Goal: Transaction & Acquisition: Purchase product/service

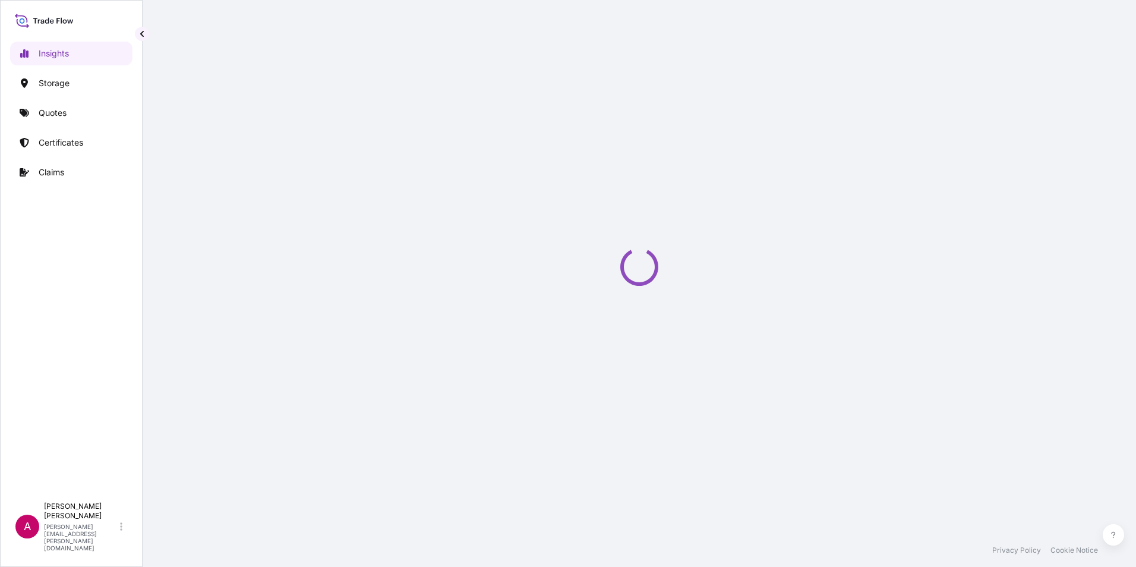
select select "2025"
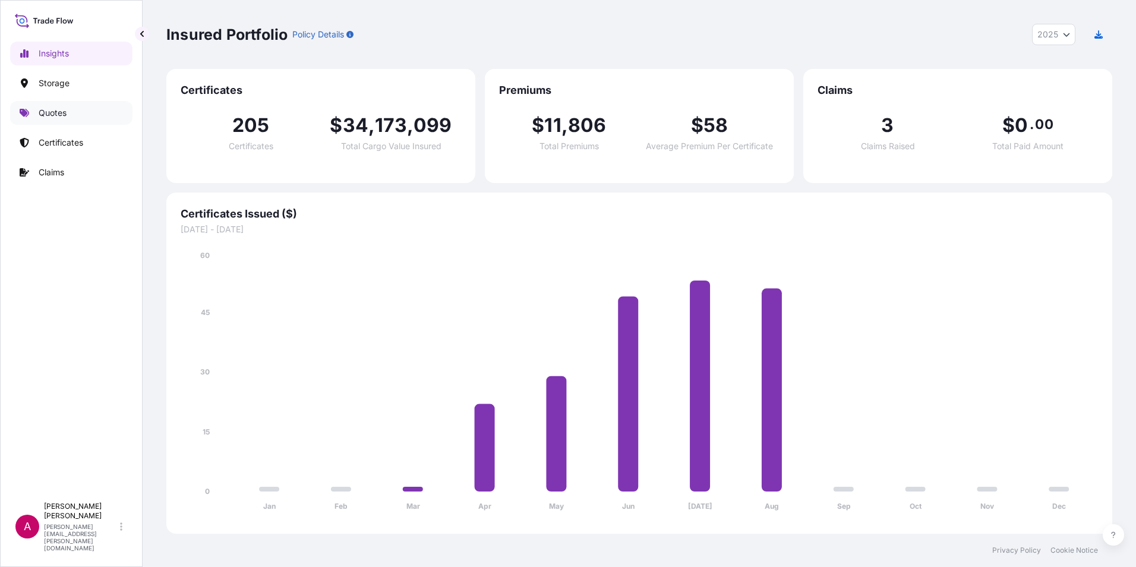
click at [58, 110] on p "Quotes" at bounding box center [53, 113] width 28 height 12
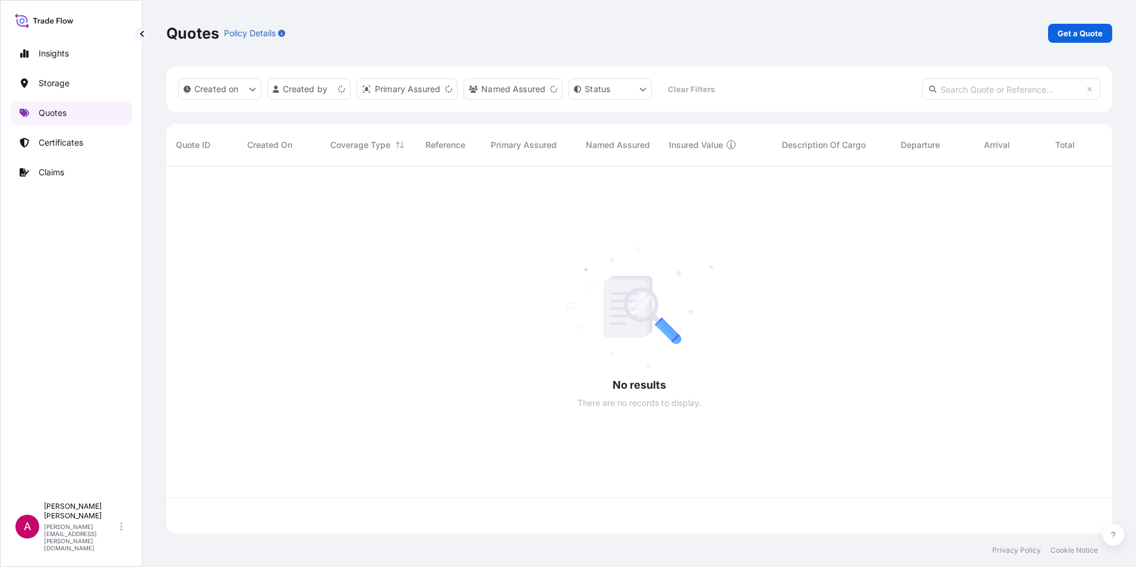
scroll to position [365, 937]
click at [1084, 32] on p "Get a Quote" at bounding box center [1079, 33] width 45 height 12
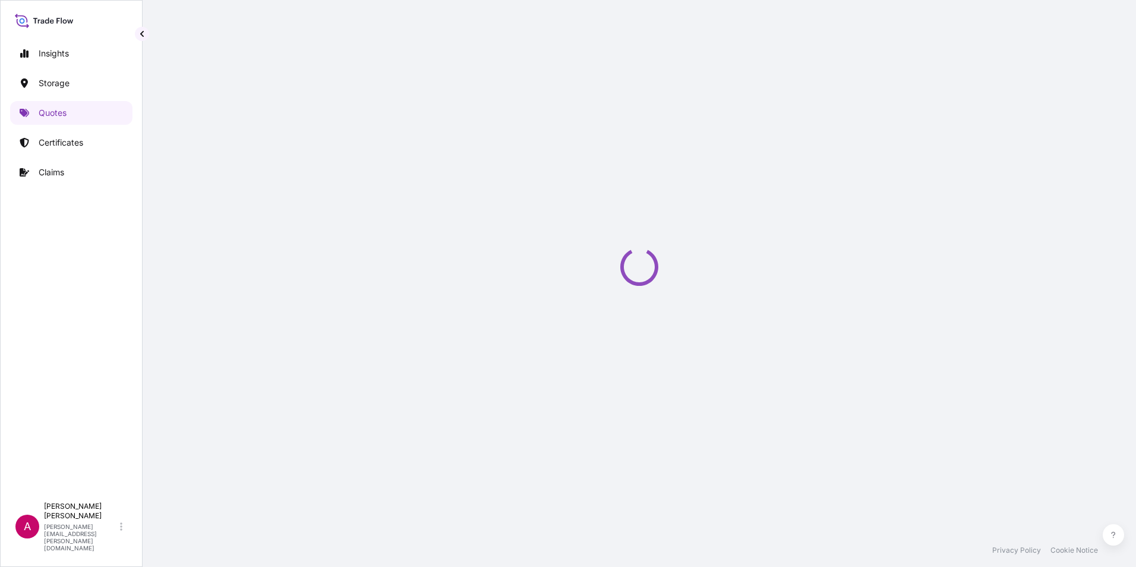
select select "Water"
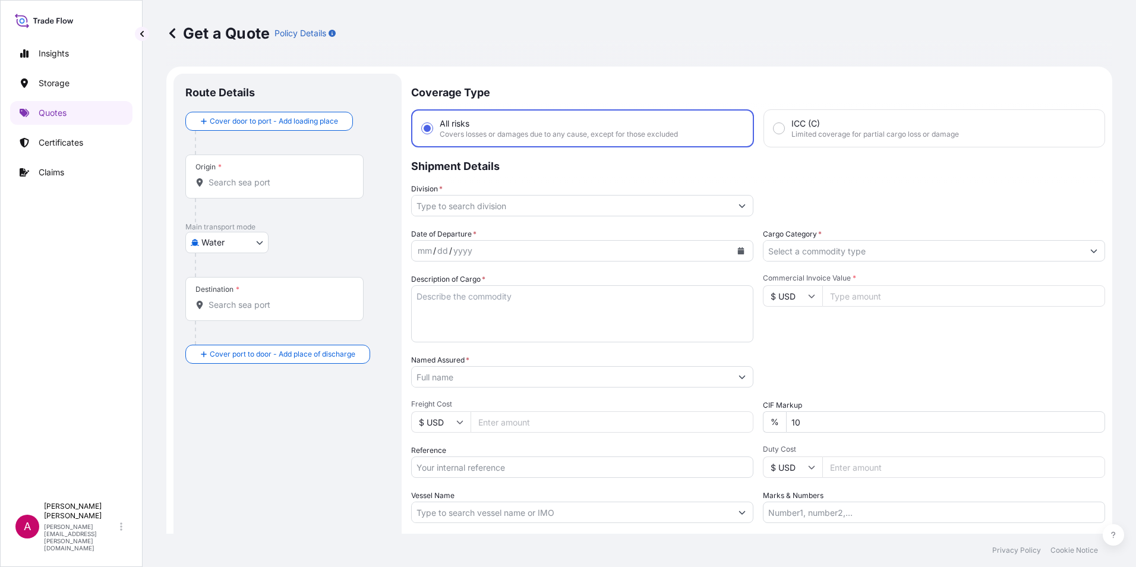
scroll to position [19, 0]
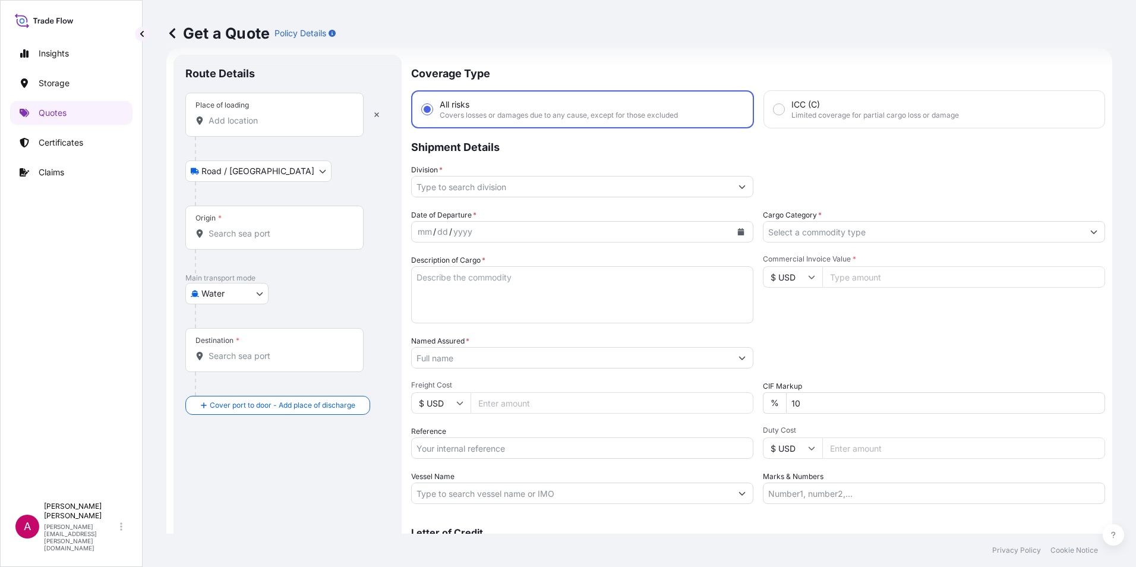
click at [213, 117] on input "Place of loading" at bounding box center [278, 121] width 140 height 12
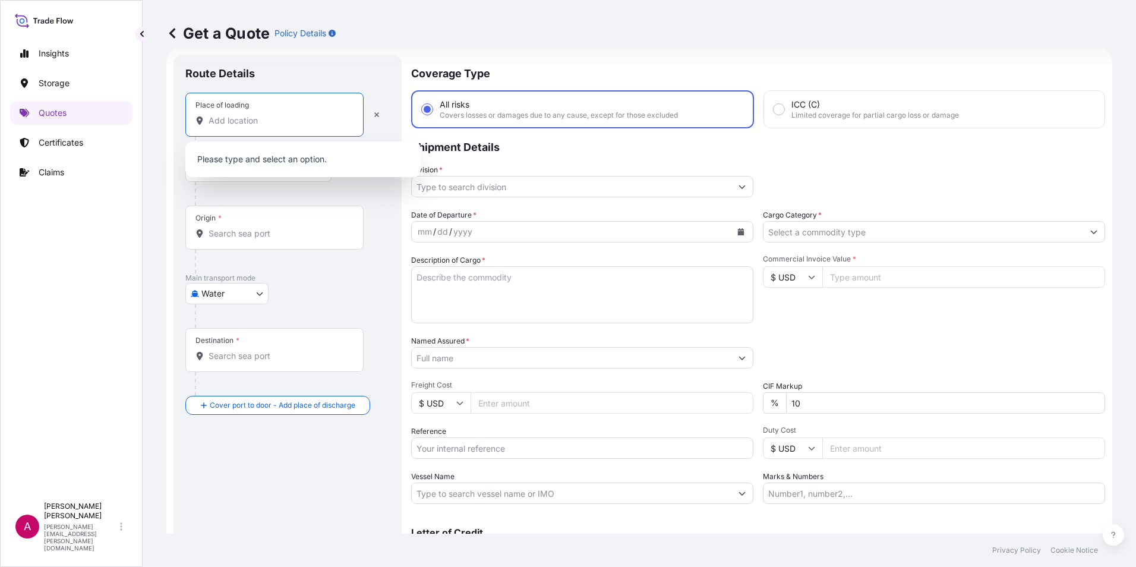
click at [251, 119] on input "Place of loading" at bounding box center [278, 121] width 140 height 12
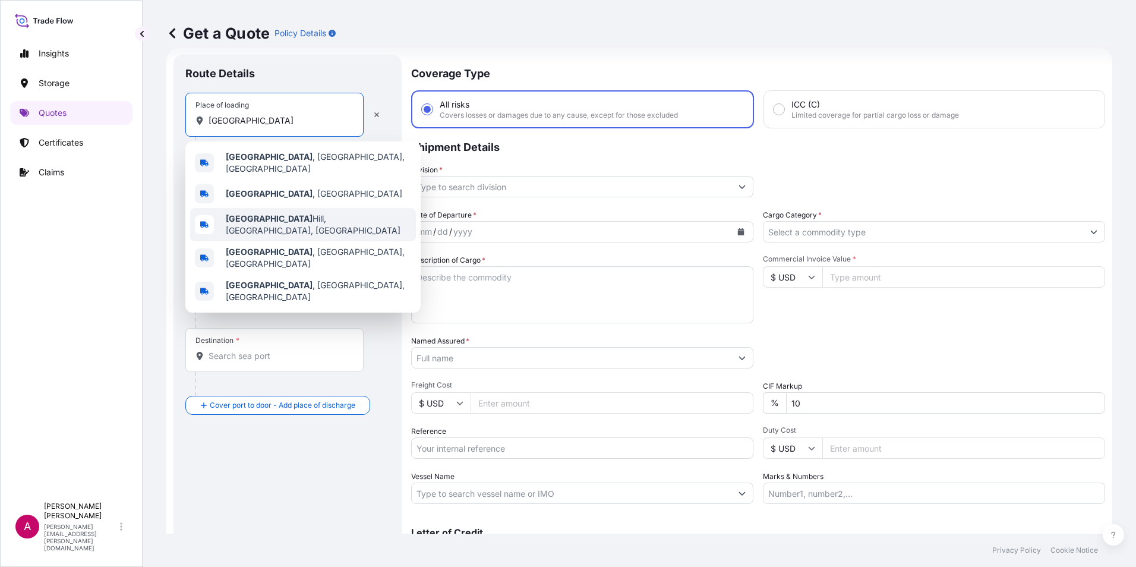
click at [284, 216] on span "[GEOGRAPHIC_DATA], [GEOGRAPHIC_DATA], [GEOGRAPHIC_DATA]" at bounding box center [318, 225] width 185 height 24
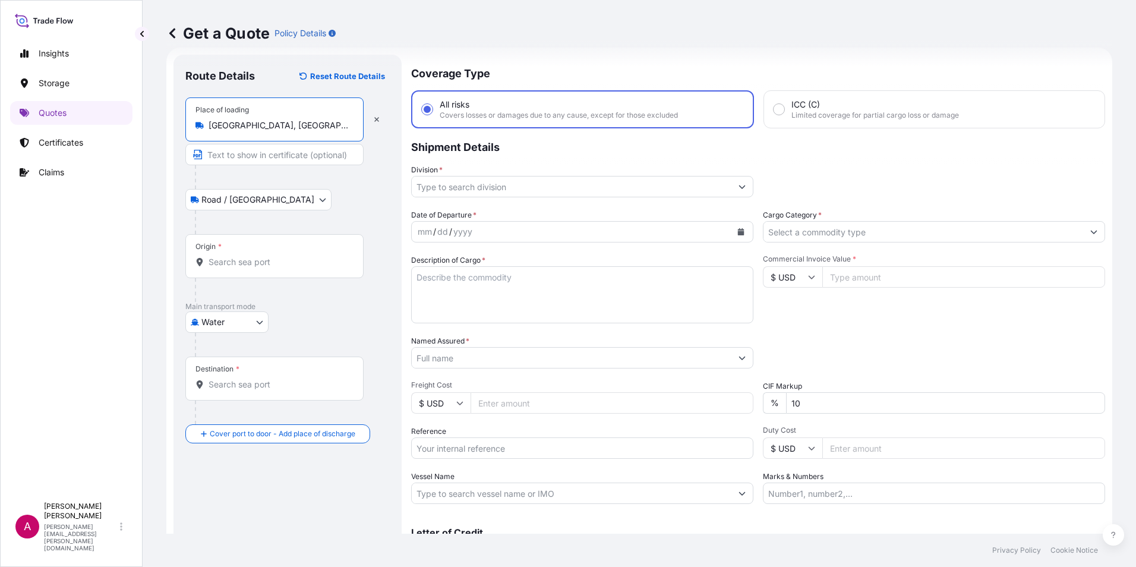
type input "[GEOGRAPHIC_DATA], [GEOGRAPHIC_DATA], [GEOGRAPHIC_DATA]"
click at [231, 200] on body "5 options available. 0 options available. 5 options available. Insights Storage…" at bounding box center [568, 283] width 1136 height 567
click at [254, 203] on body "Insights Storage Quotes Certificates Claims A [PERSON_NAME] [PERSON_NAME][EMAIL…" at bounding box center [568, 283] width 1136 height 567
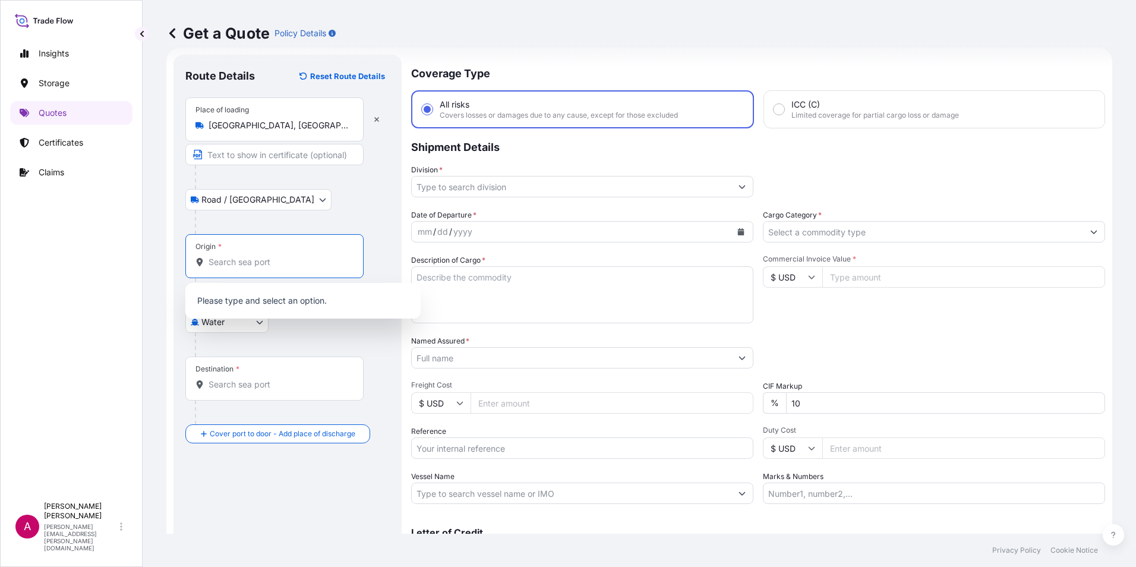
click at [217, 261] on input "Origin *" at bounding box center [278, 262] width 140 height 12
click at [227, 202] on body "0 options available. Insights Storage Quotes Certificates Claims A [PERSON_NAME…" at bounding box center [568, 283] width 1136 height 567
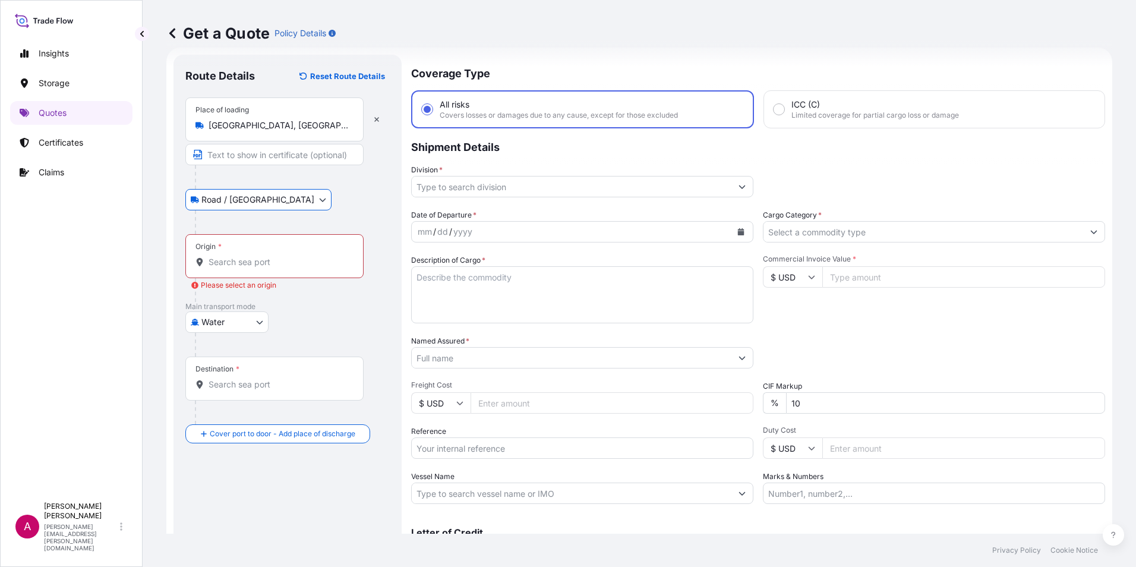
click at [216, 263] on input "Origin * Please select an origin" at bounding box center [278, 262] width 140 height 12
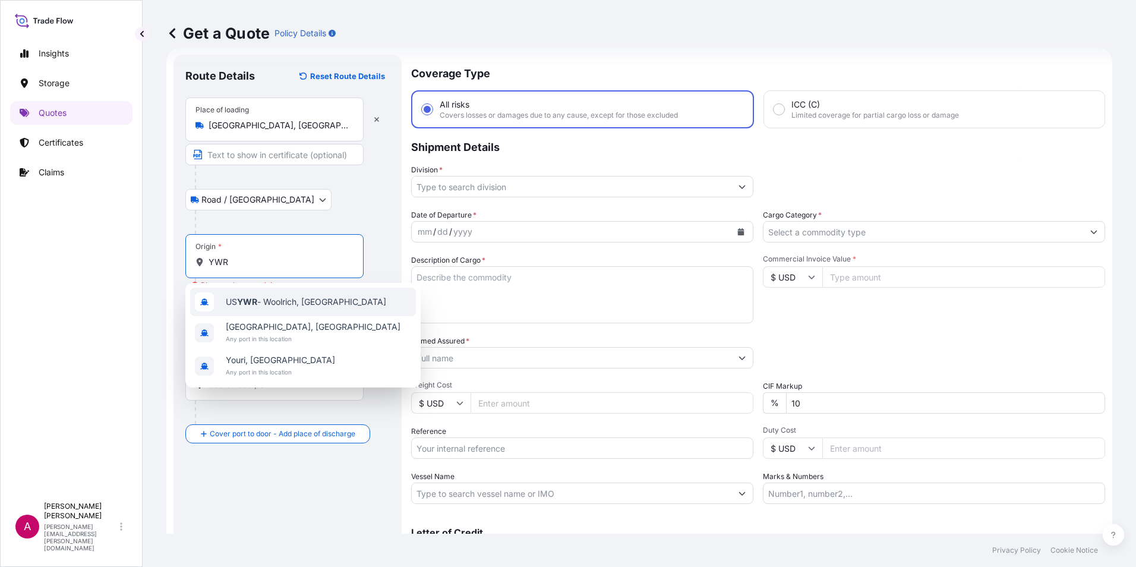
drag, startPoint x: 250, startPoint y: 263, endPoint x: 179, endPoint y: 258, distance: 71.4
click at [179, 258] on div "Route Details Reset Route Details Place of loading [GEOGRAPHIC_DATA], [GEOGRAPH…" at bounding box center [287, 323] width 228 height 537
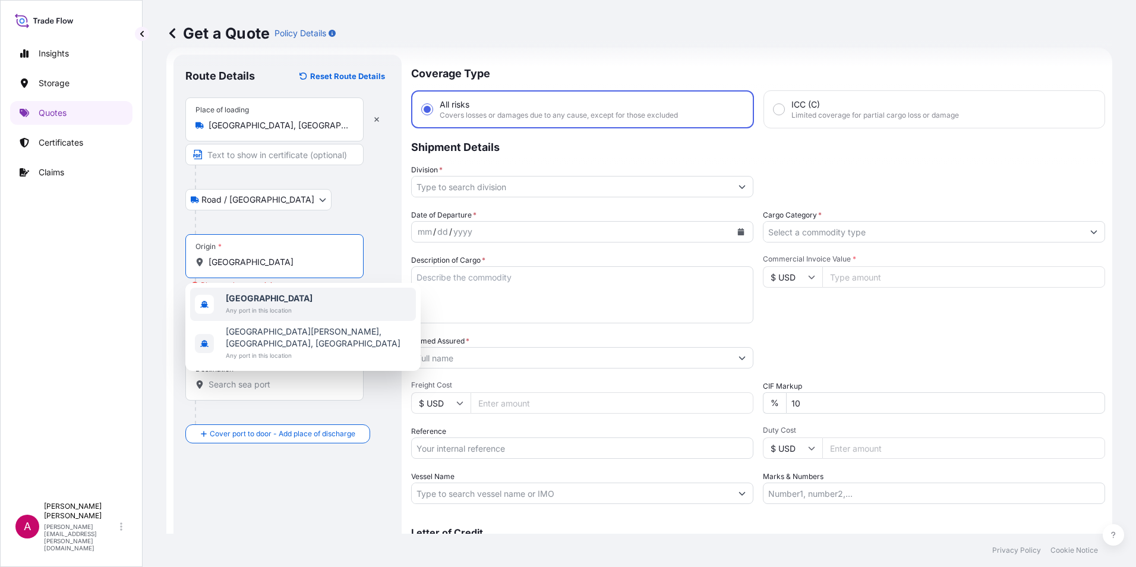
click at [266, 309] on span "Any port in this location" at bounding box center [269, 310] width 87 height 12
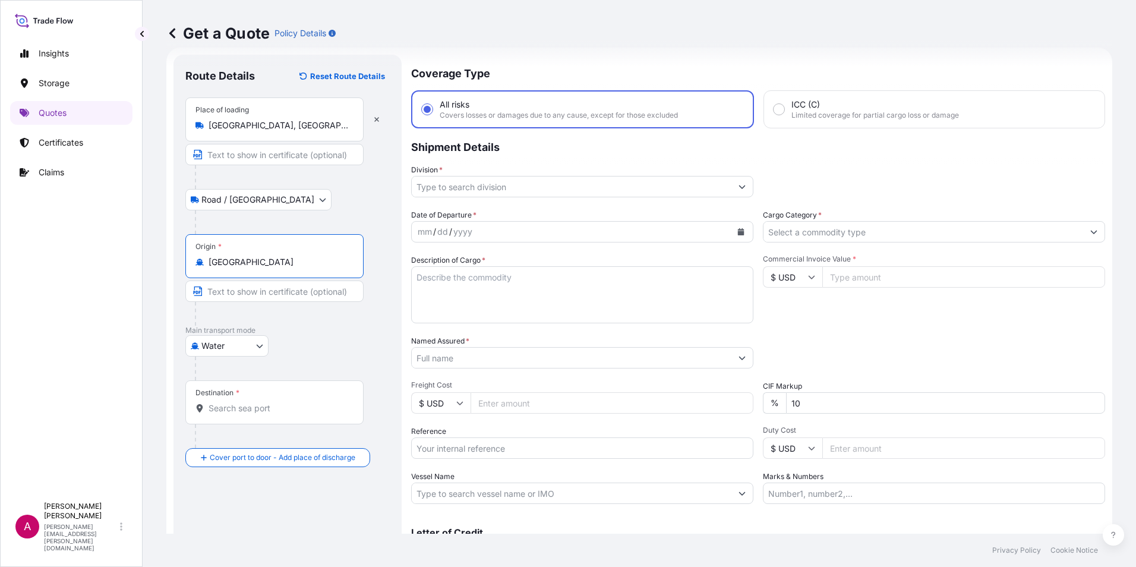
type input "[GEOGRAPHIC_DATA]"
click at [238, 343] on body "6 options available. 0 options available. 2 options available. Insights Storage…" at bounding box center [568, 283] width 1136 height 567
click at [210, 380] on span "Air" at bounding box center [213, 377] width 11 height 12
select select "Air"
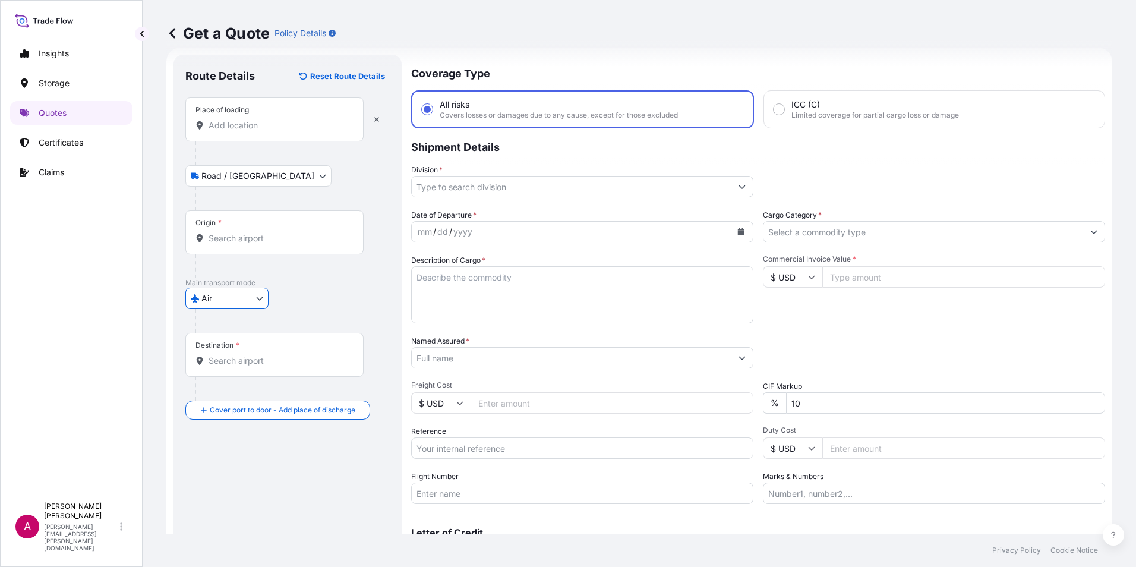
click at [224, 363] on input "Destination *" at bounding box center [278, 361] width 140 height 12
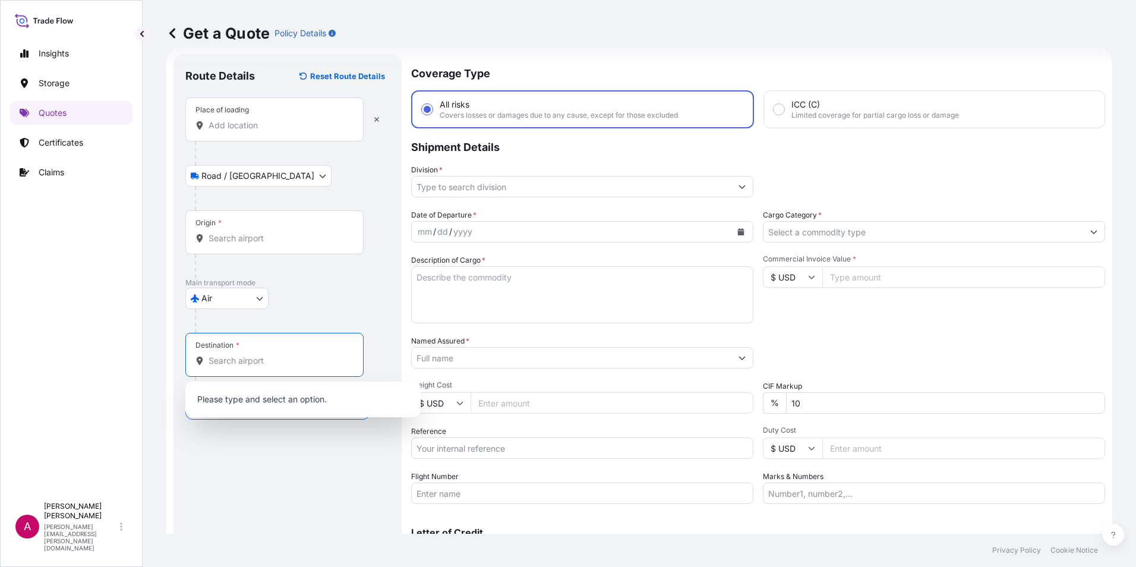
click at [219, 234] on input "Origin *" at bounding box center [278, 238] width 140 height 12
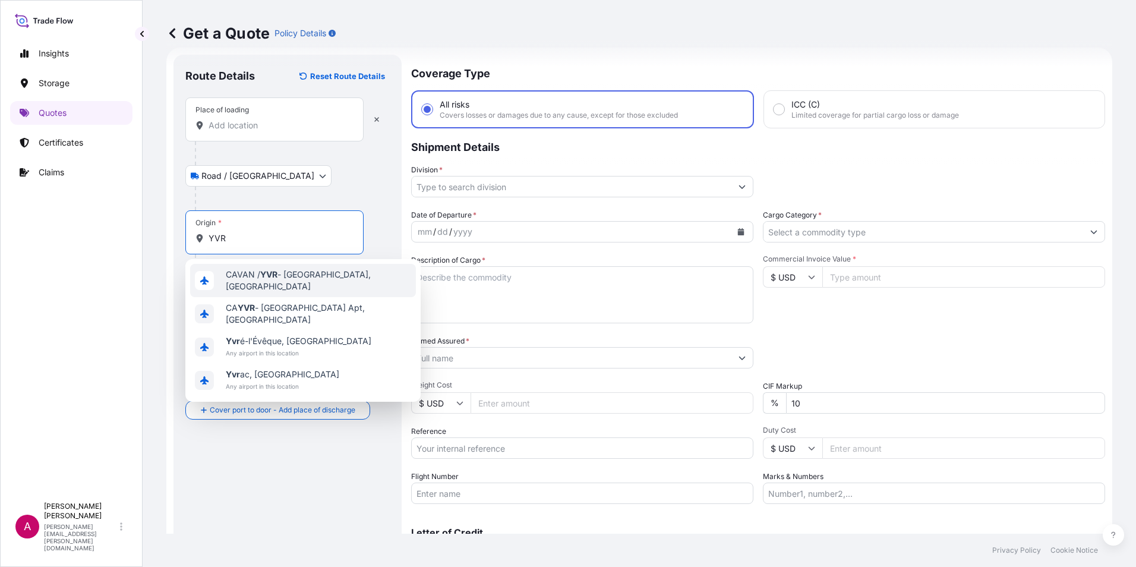
click at [260, 279] on span "CAVAN / YVR - [GEOGRAPHIC_DATA], [GEOGRAPHIC_DATA]" at bounding box center [318, 280] width 185 height 24
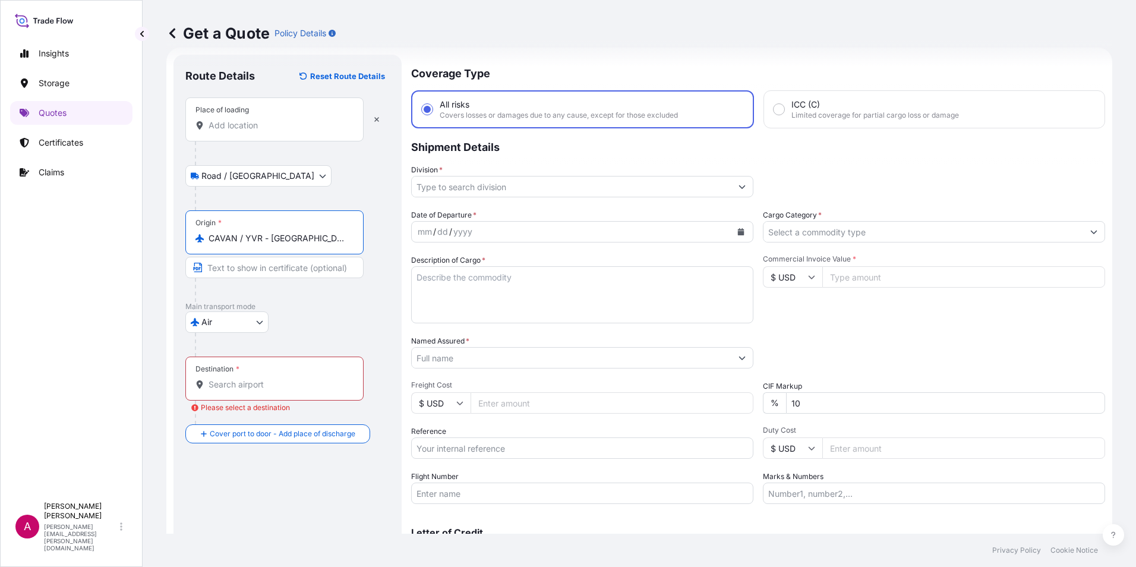
type input "CAVAN / YVR - [GEOGRAPHIC_DATA], [GEOGRAPHIC_DATA]"
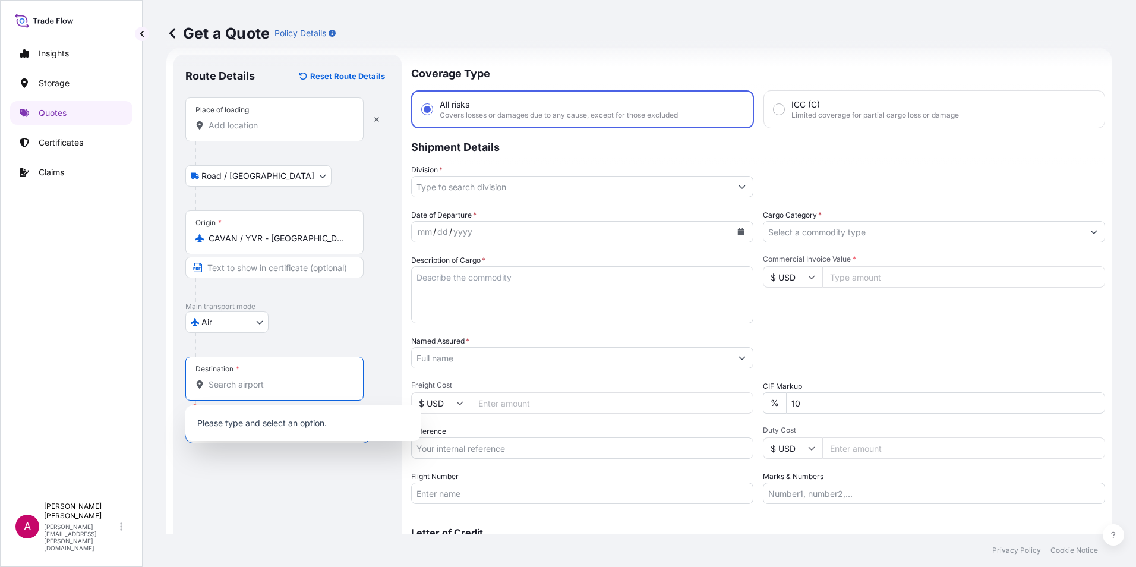
click at [256, 384] on input "Destination * Please select a destination" at bounding box center [278, 384] width 140 height 12
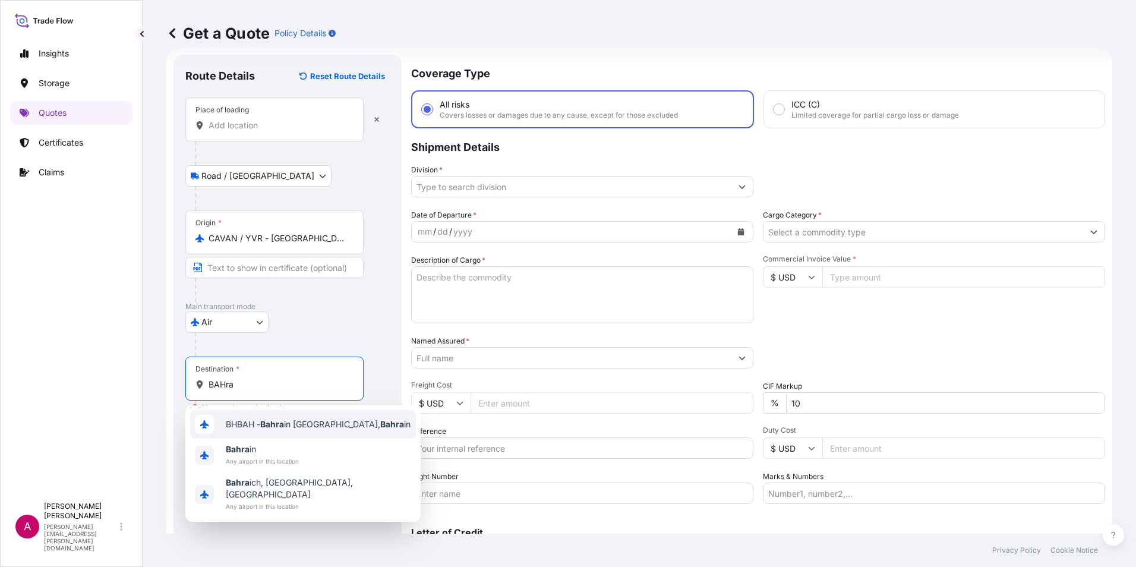
click at [261, 427] on span "BHBAH - Bahra in [GEOGRAPHIC_DATA], [GEOGRAPHIC_DATA] in" at bounding box center [318, 424] width 185 height 12
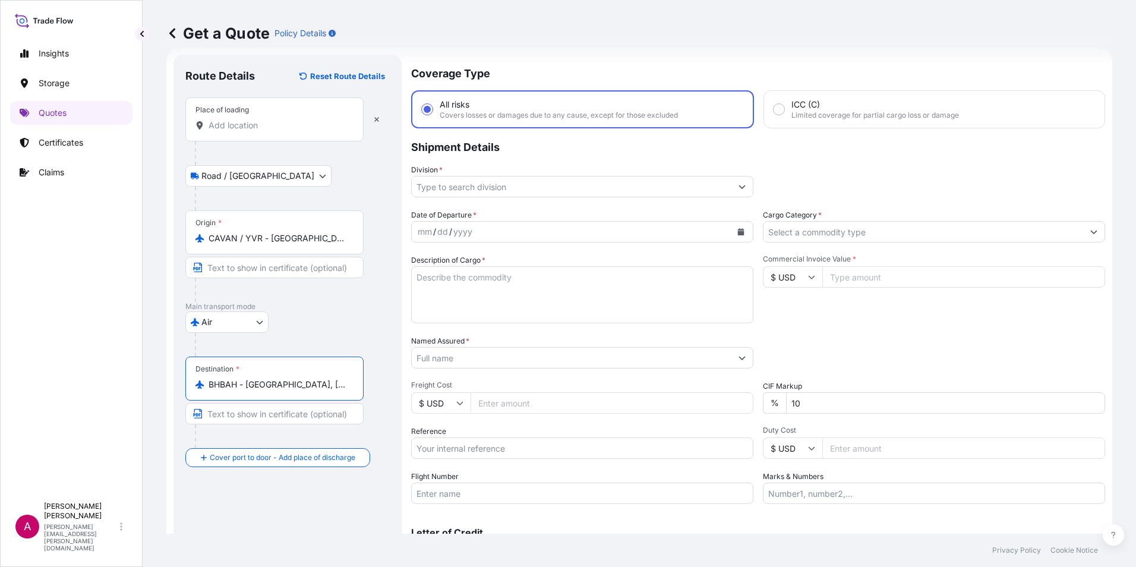
type input "BHBAH - [GEOGRAPHIC_DATA], [GEOGRAPHIC_DATA]"
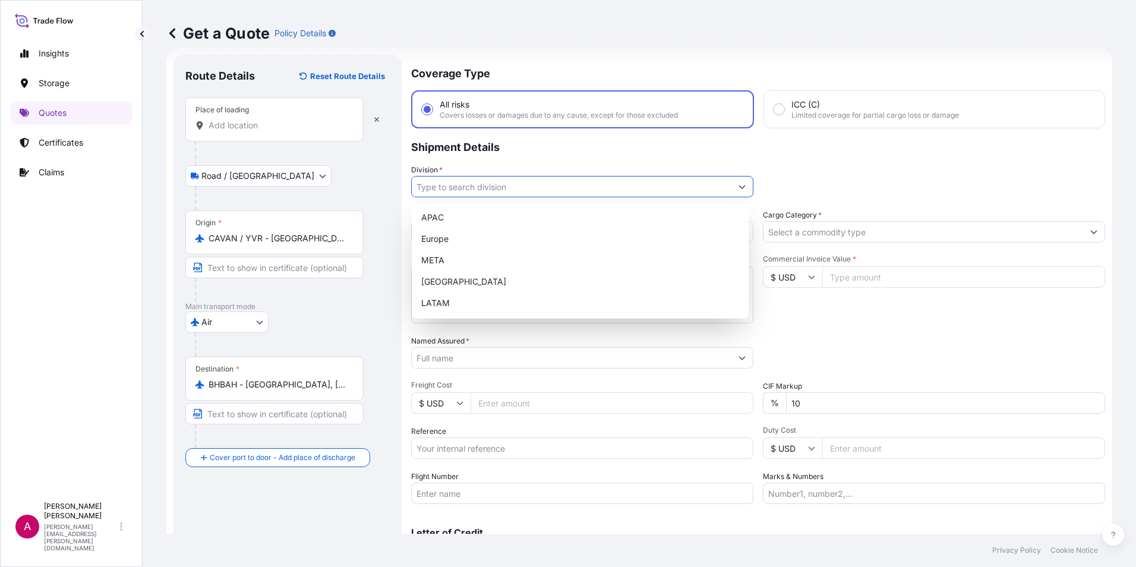
click at [493, 188] on input "Division *" at bounding box center [572, 186] width 320 height 21
click at [444, 257] on div "META" at bounding box center [579, 259] width 327 height 21
type input "META"
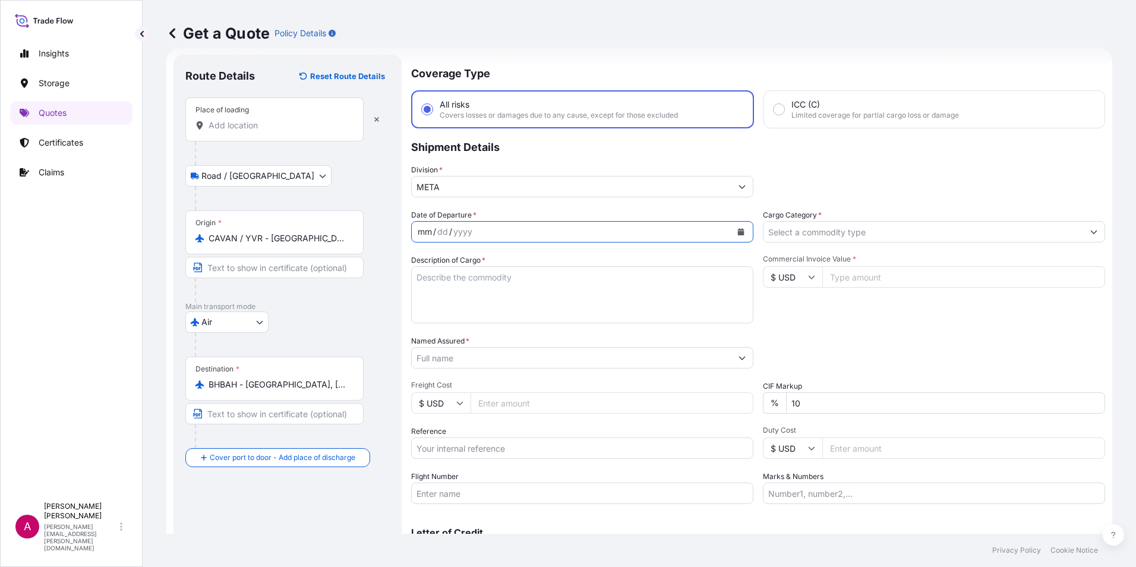
click at [547, 232] on div "mm / dd / yyyy" at bounding box center [572, 231] width 320 height 21
click at [738, 232] on icon "Calendar" at bounding box center [741, 231] width 7 height 7
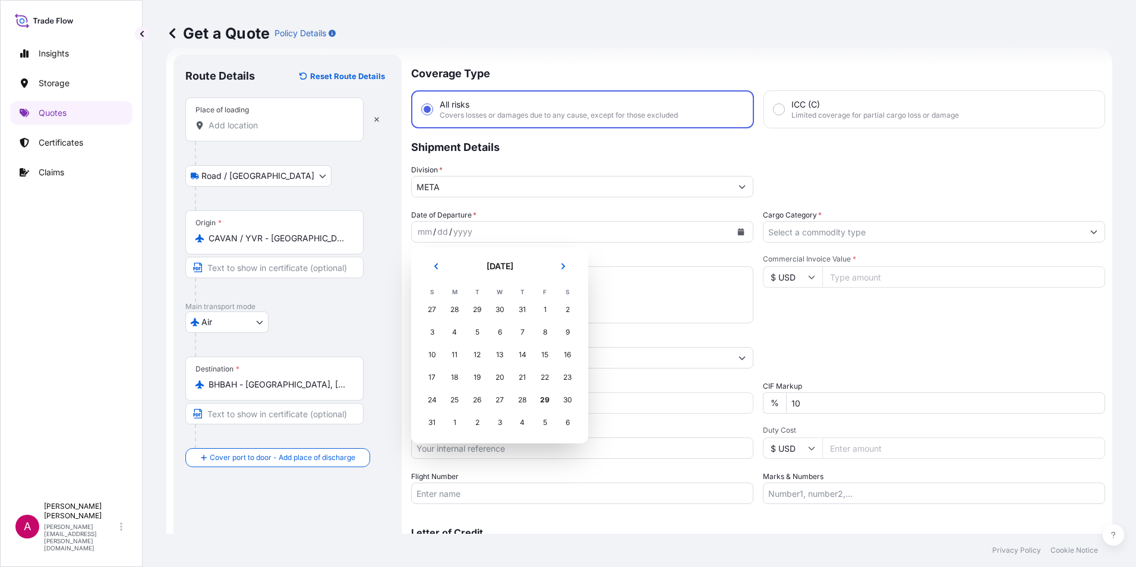
click at [571, 422] on div "6" at bounding box center [566, 422] width 21 height 21
click at [564, 420] on div "6" at bounding box center [566, 422] width 21 height 21
click at [562, 419] on div "6" at bounding box center [566, 422] width 21 height 21
click at [545, 420] on div "5" at bounding box center [544, 422] width 21 height 21
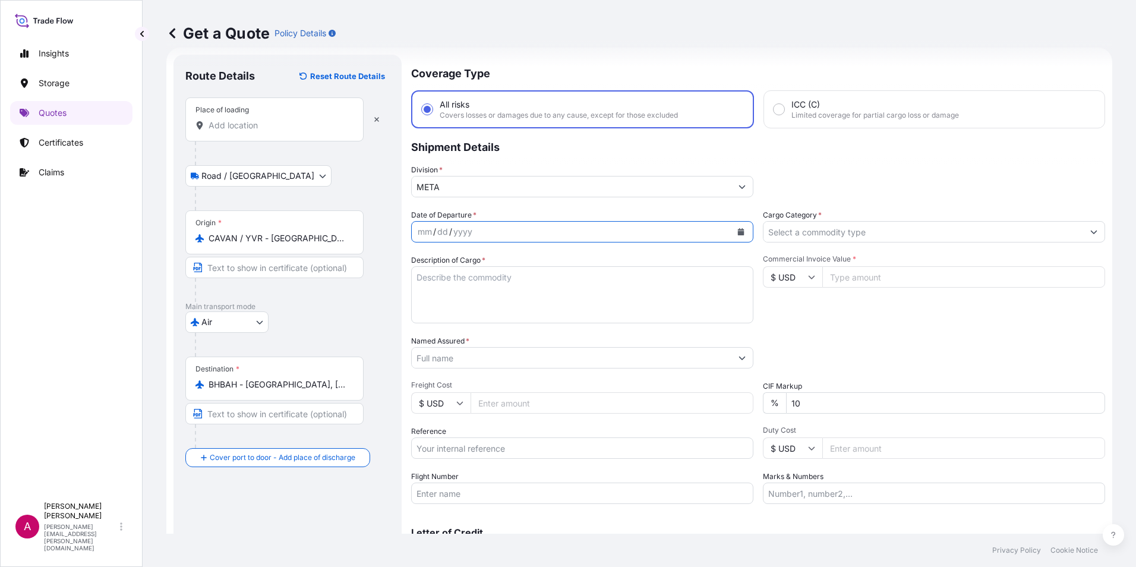
click at [741, 231] on button "Calendar" at bounding box center [740, 231] width 19 height 19
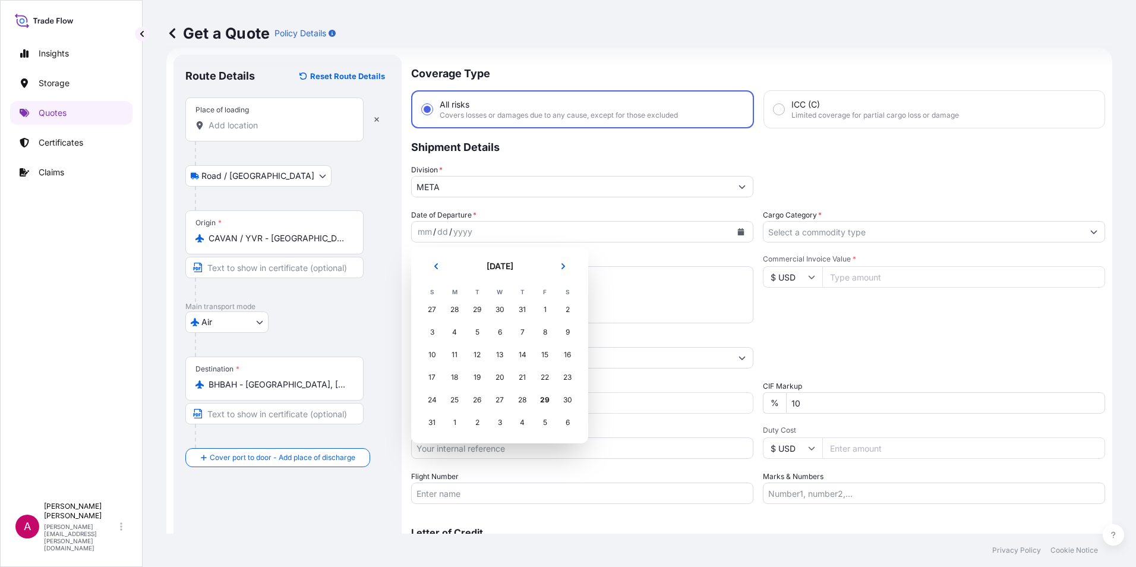
click at [543, 420] on div "5" at bounding box center [544, 422] width 21 height 21
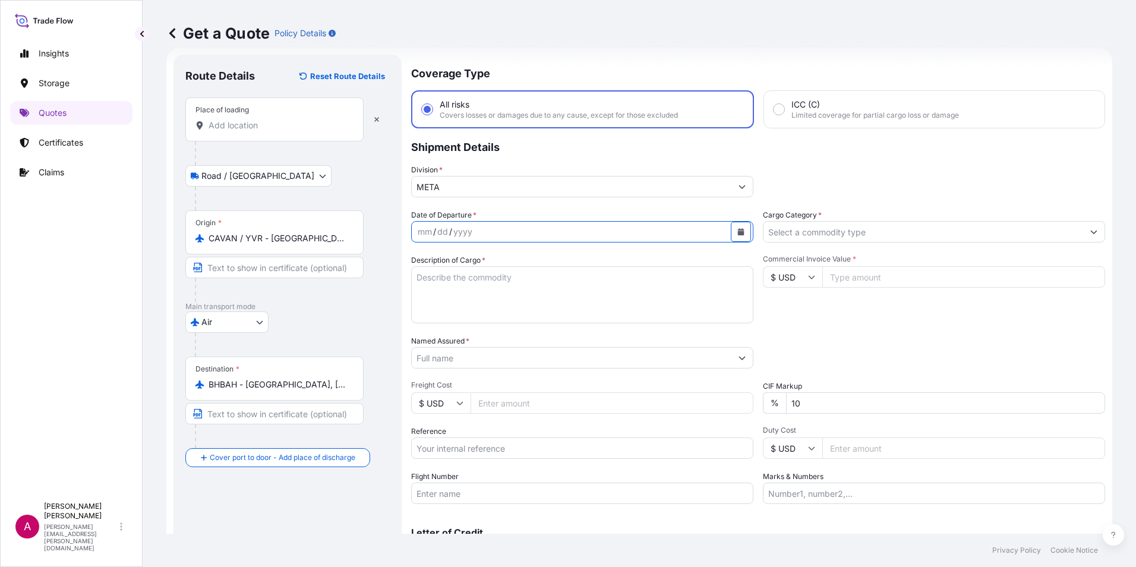
click at [834, 230] on input "Cargo Category *" at bounding box center [923, 231] width 320 height 21
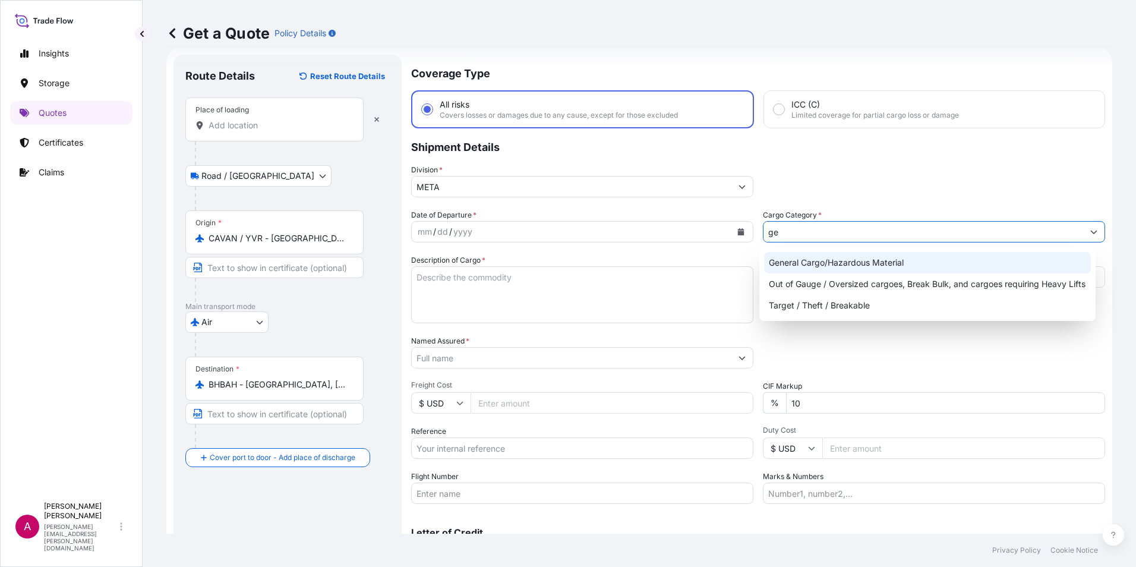
click at [810, 265] on div "General Cargo/Hazardous Material" at bounding box center [927, 262] width 327 height 21
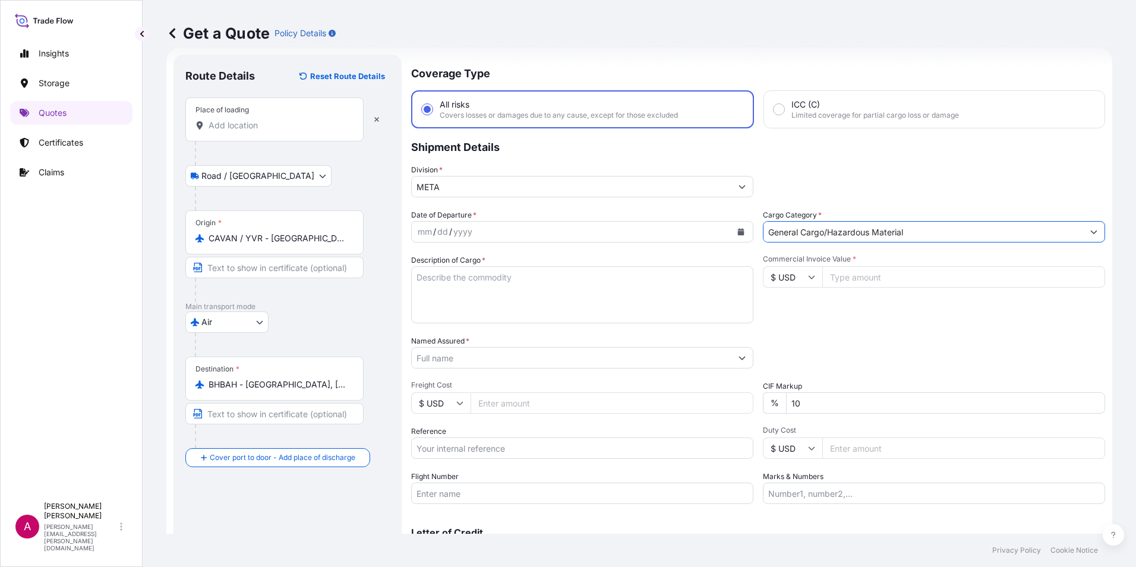
type input "General Cargo/Hazardous Material"
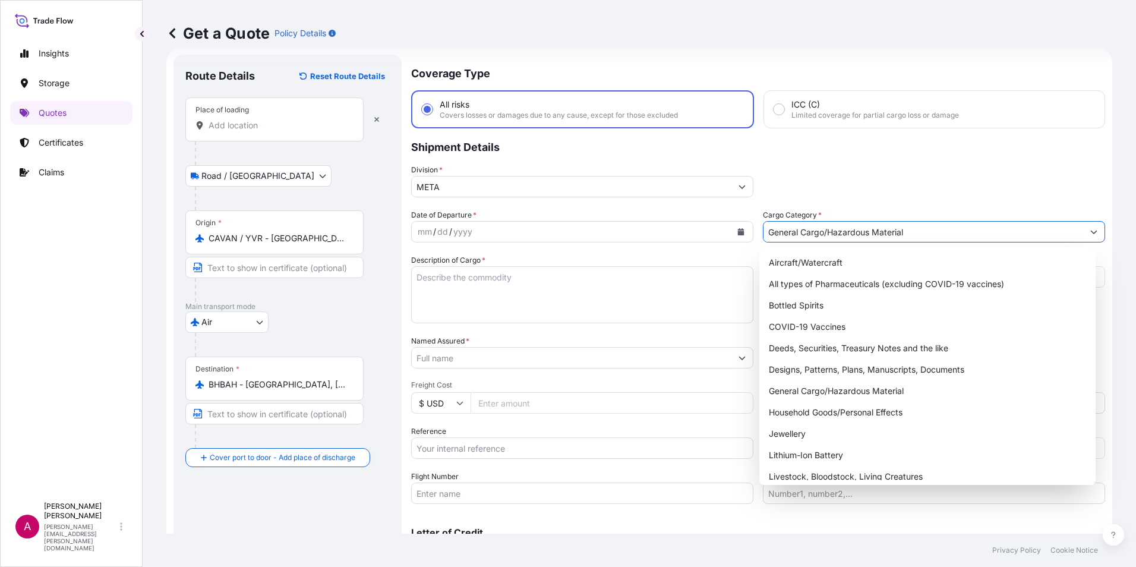
click at [443, 287] on textarea "Description of Cargo *" at bounding box center [582, 294] width 342 height 57
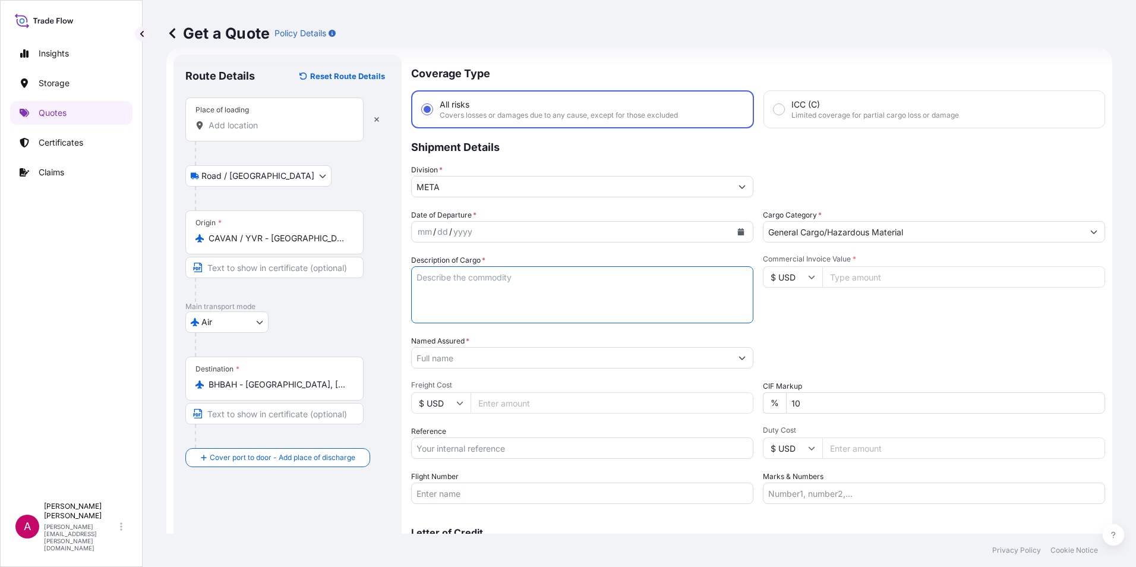
paste textarea "SRXP4-2V10-IMD-IR 320-1356"
drag, startPoint x: 435, startPoint y: 310, endPoint x: 457, endPoint y: 303, distance: 22.9
click at [438, 308] on textarea "SRXP4-2V10-IMD-IR 320-1356" at bounding box center [582, 294] width 342 height 57
click at [464, 291] on textarea "SRXP4-2V10-IMD-IR 320-1356" at bounding box center [582, 294] width 342 height 57
paste textarea "SARIX PRO 4 SMOKED IND LOWER DOME"
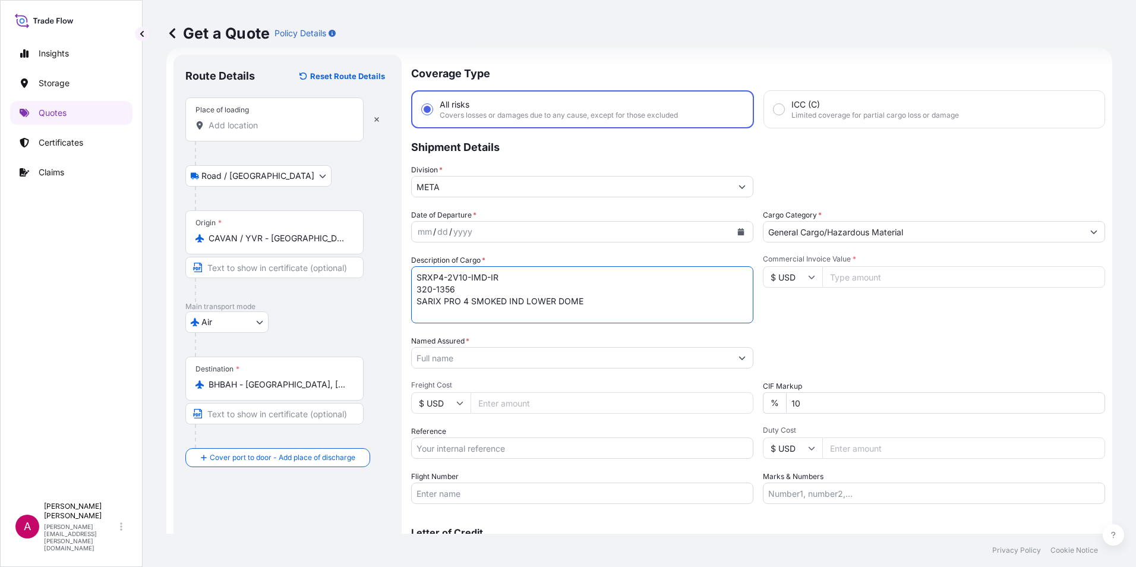
type textarea "SRXP4-2V10-IMD-IR 320-1356 SARIX PRO 4 SMOKED IND LOWER DOME"
click at [429, 361] on input "Named Assured *" at bounding box center [569, 357] width 315 height 21
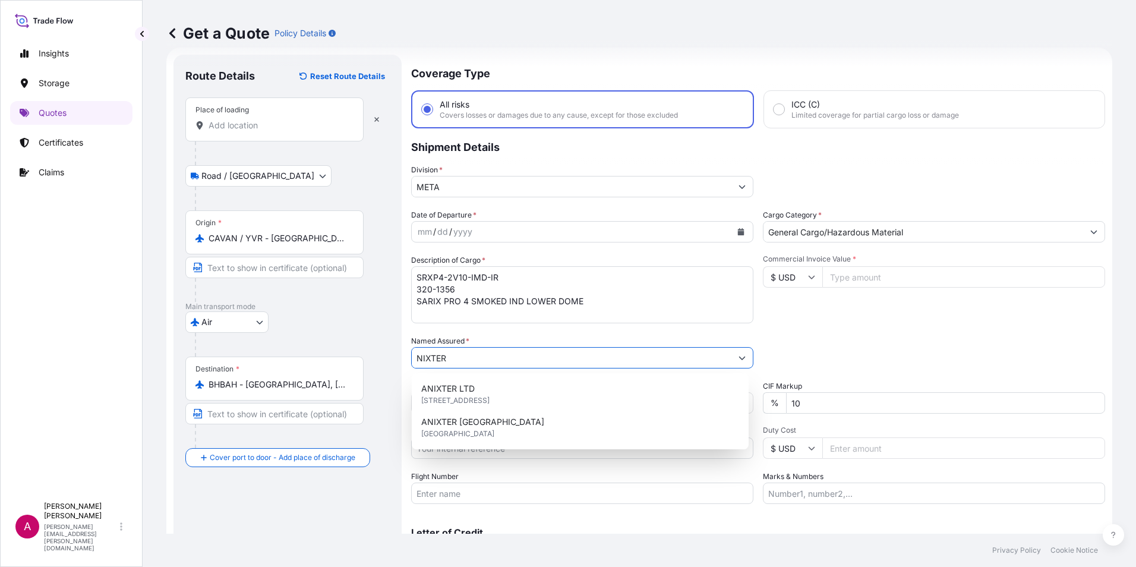
click at [416, 358] on input "NIXTER" at bounding box center [572, 357] width 320 height 21
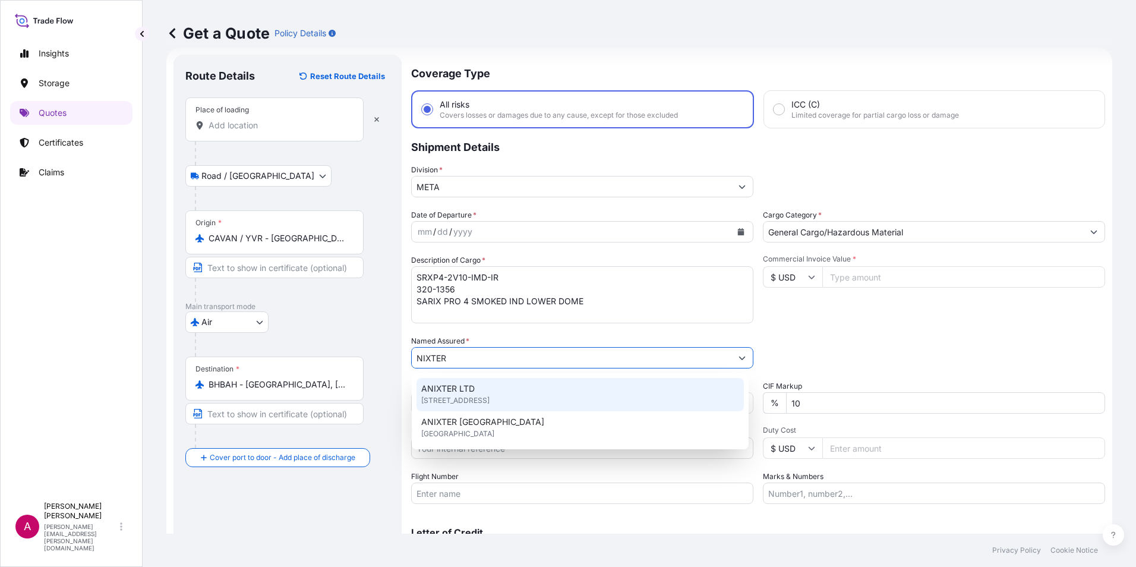
click at [459, 399] on span "[STREET_ADDRESS]" at bounding box center [455, 400] width 68 height 12
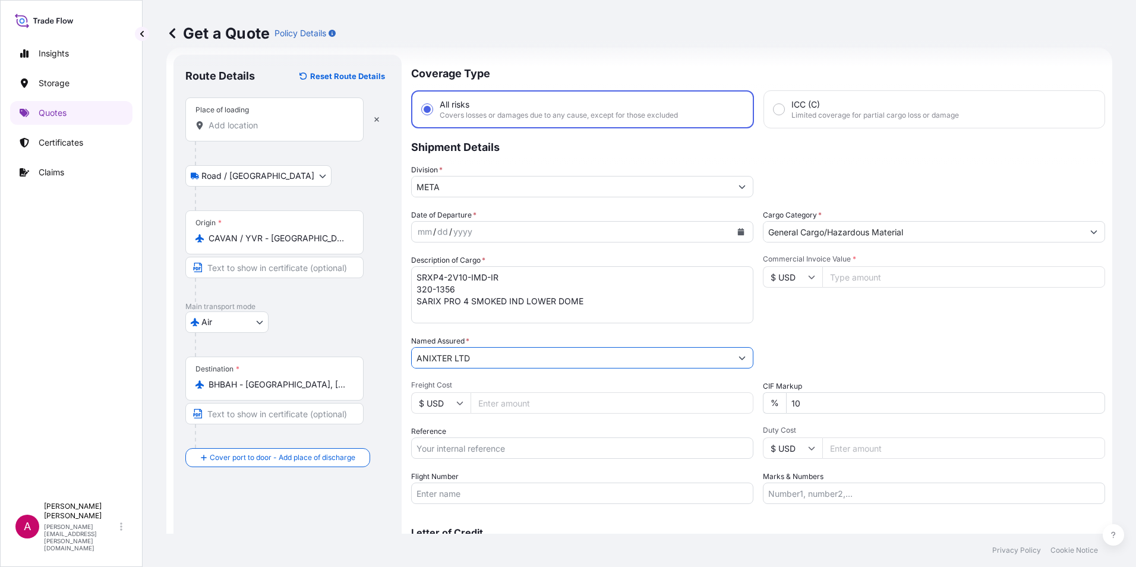
type input "ANIXTER LTD"
click at [831, 274] on input "Commercial Invoice Value *" at bounding box center [963, 276] width 283 height 21
paste input "38417.50"
type input "38417.50"
click at [848, 349] on div "Packing Category Type to search a container mode Please select a primary mode o…" at bounding box center [934, 351] width 342 height 33
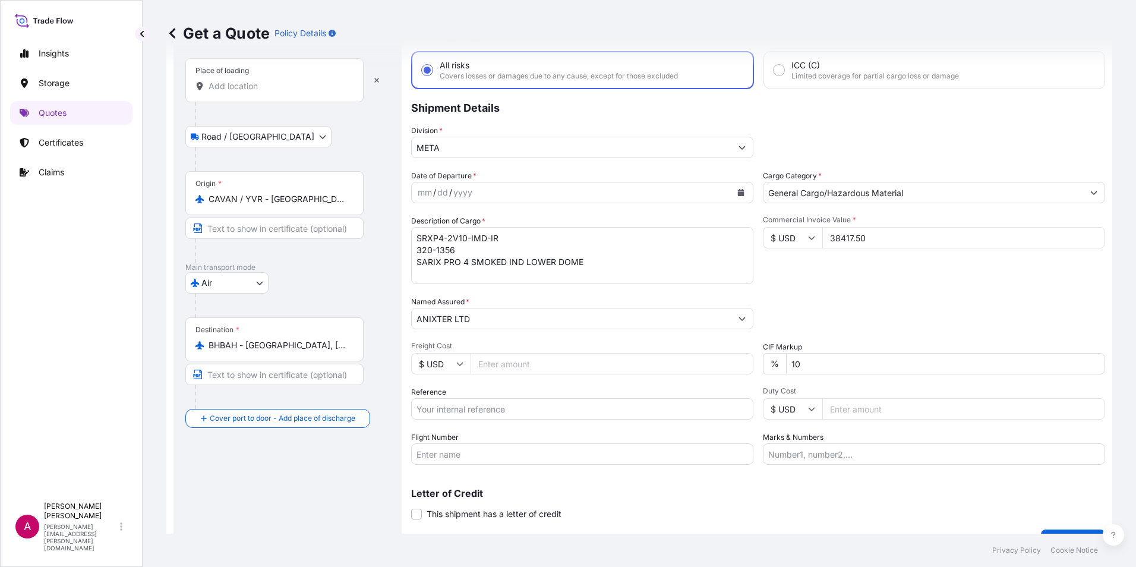
scroll to position [85, 0]
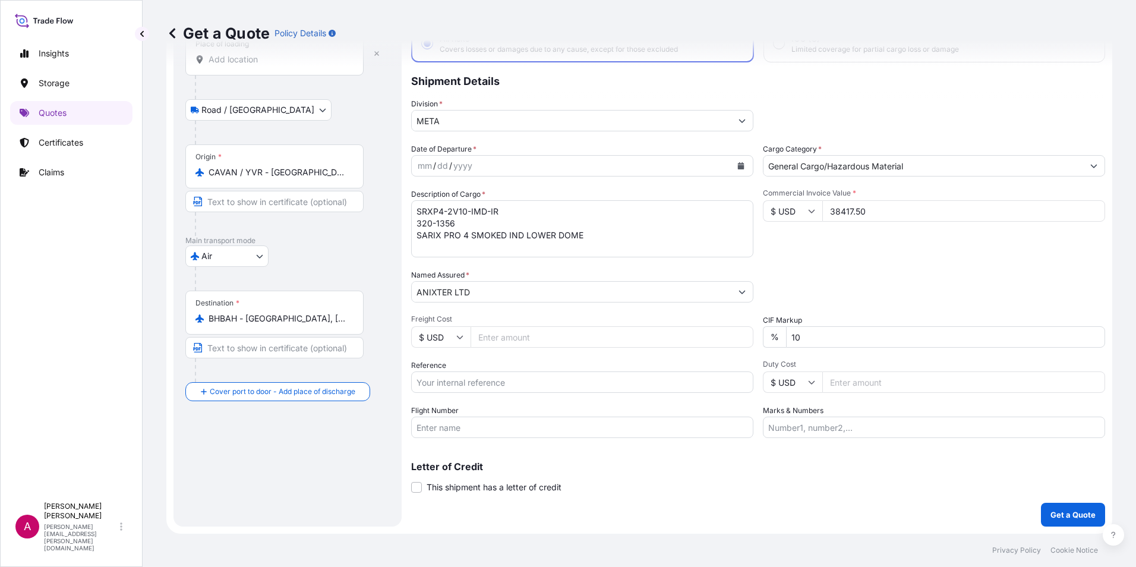
click at [431, 382] on input "Reference" at bounding box center [582, 381] width 342 height 21
paste input "QT65831"
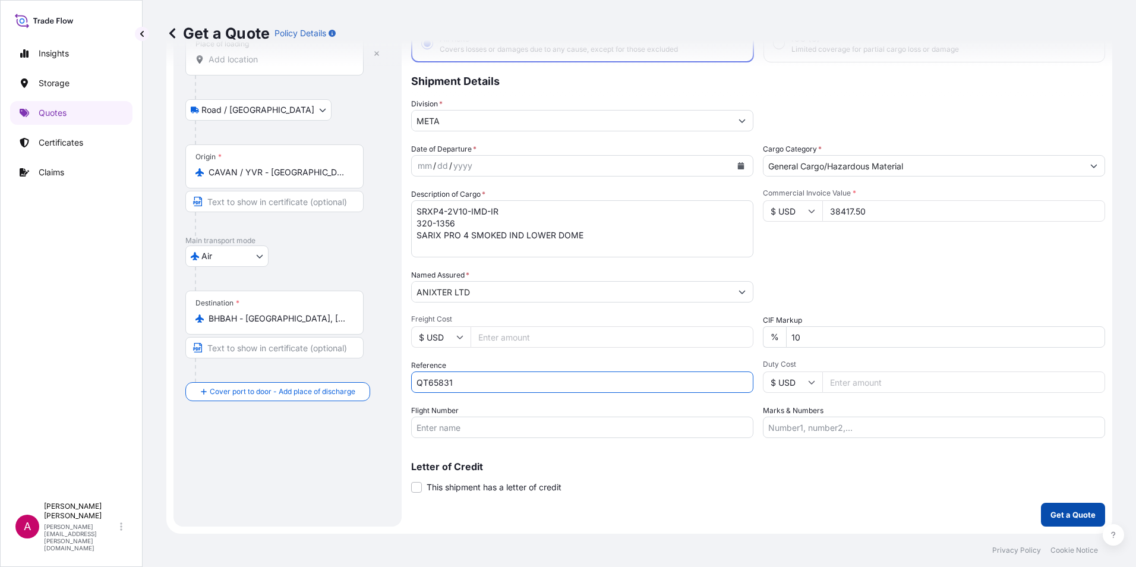
type input "QT65831"
click at [1068, 514] on p "Get a Quote" at bounding box center [1072, 514] width 45 height 12
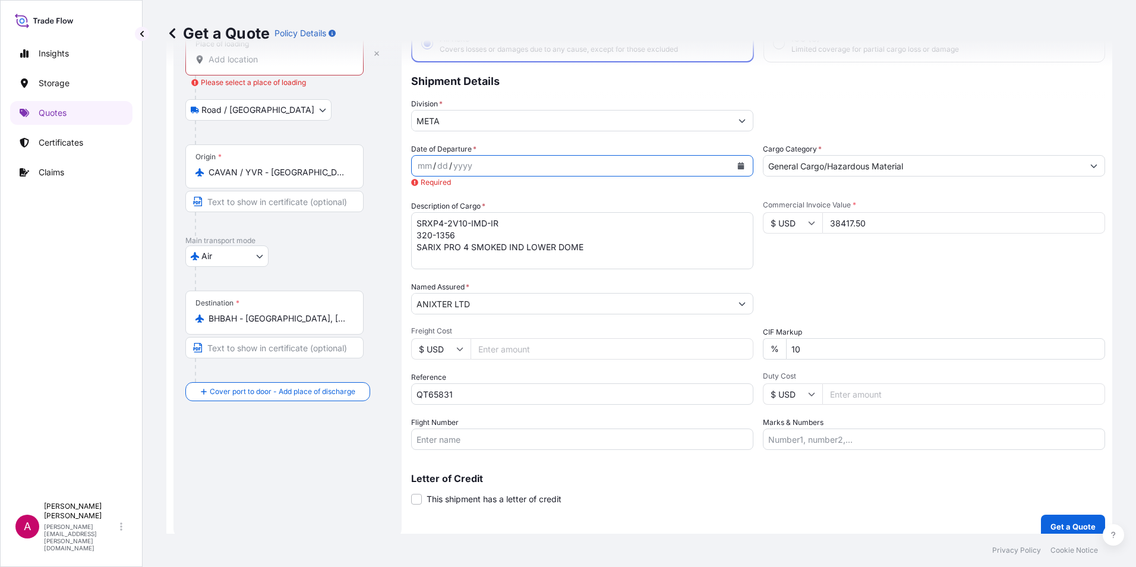
click at [738, 163] on icon "Calendar" at bounding box center [741, 165] width 7 height 7
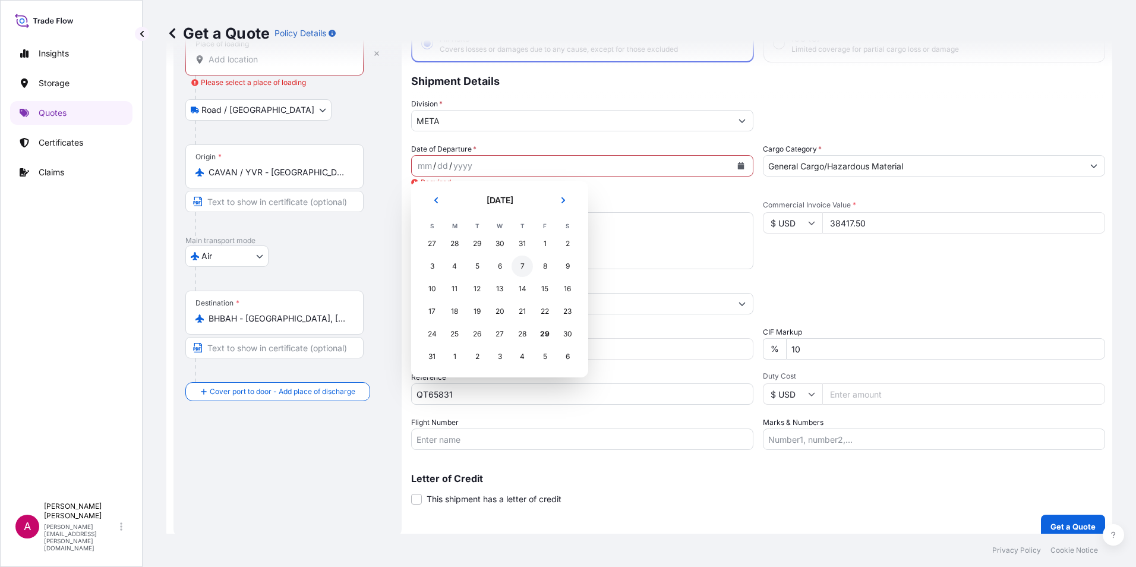
click at [519, 270] on div "7" at bounding box center [521, 265] width 21 height 21
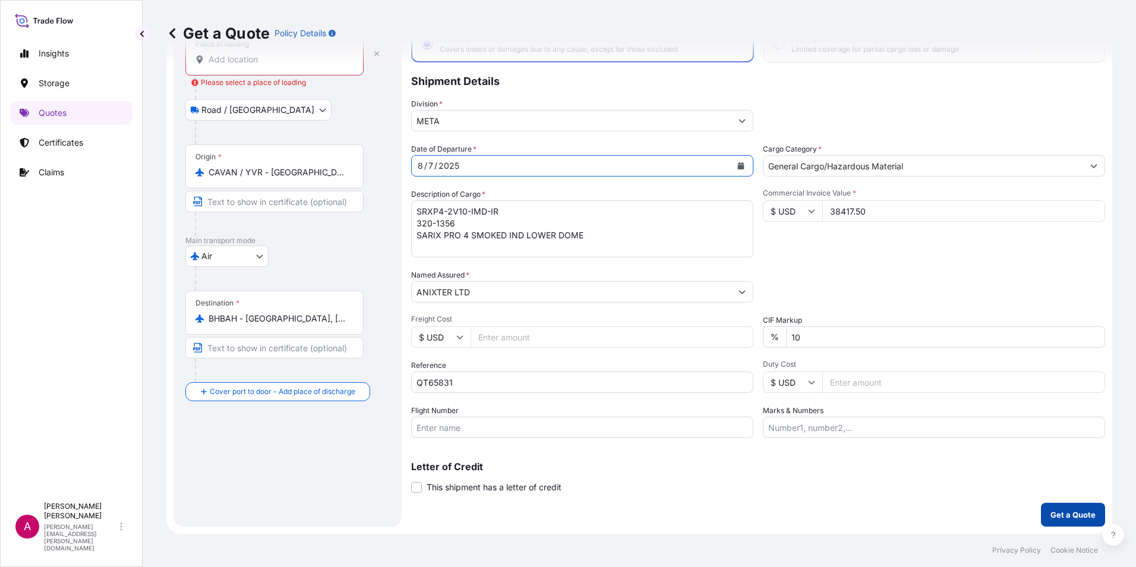
click at [1063, 515] on p "Get a Quote" at bounding box center [1072, 514] width 45 height 12
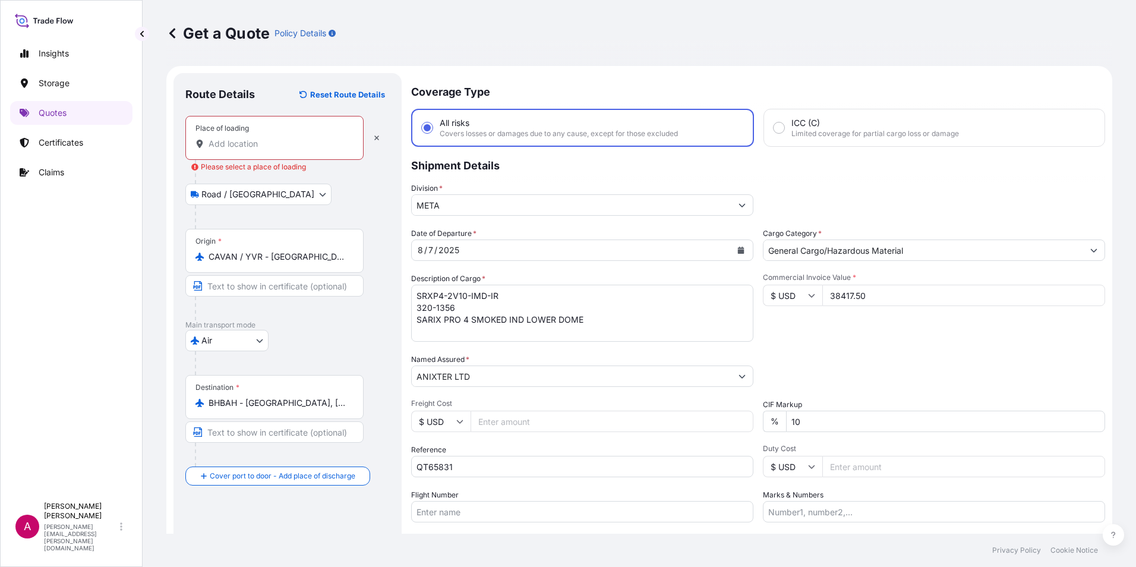
scroll to position [0, 0]
click at [208, 149] on div at bounding box center [274, 144] width 158 height 12
click at [208, 149] on input "Place of loading Please select a place of loading" at bounding box center [278, 144] width 140 height 12
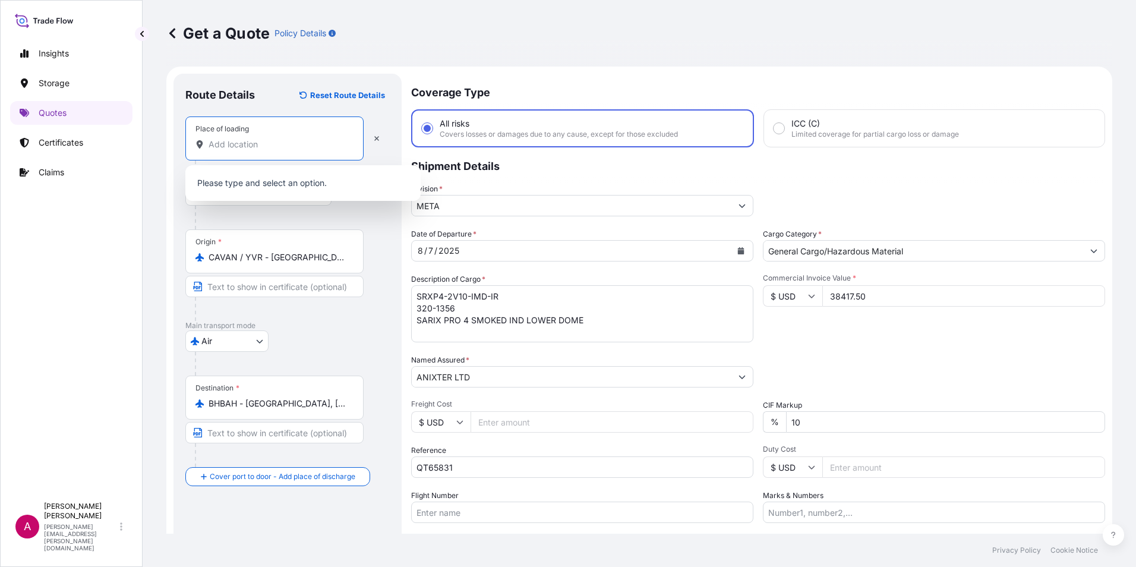
click at [217, 144] on input "Place of loading" at bounding box center [278, 144] width 140 height 12
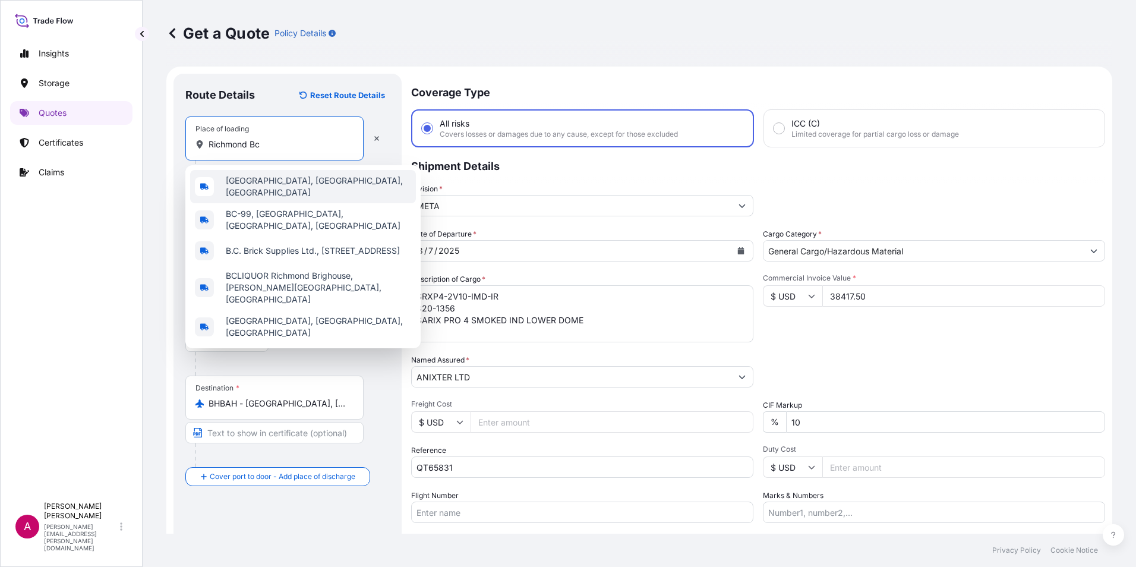
click at [264, 186] on span "[GEOGRAPHIC_DATA], [GEOGRAPHIC_DATA], [GEOGRAPHIC_DATA]" at bounding box center [318, 187] width 185 height 24
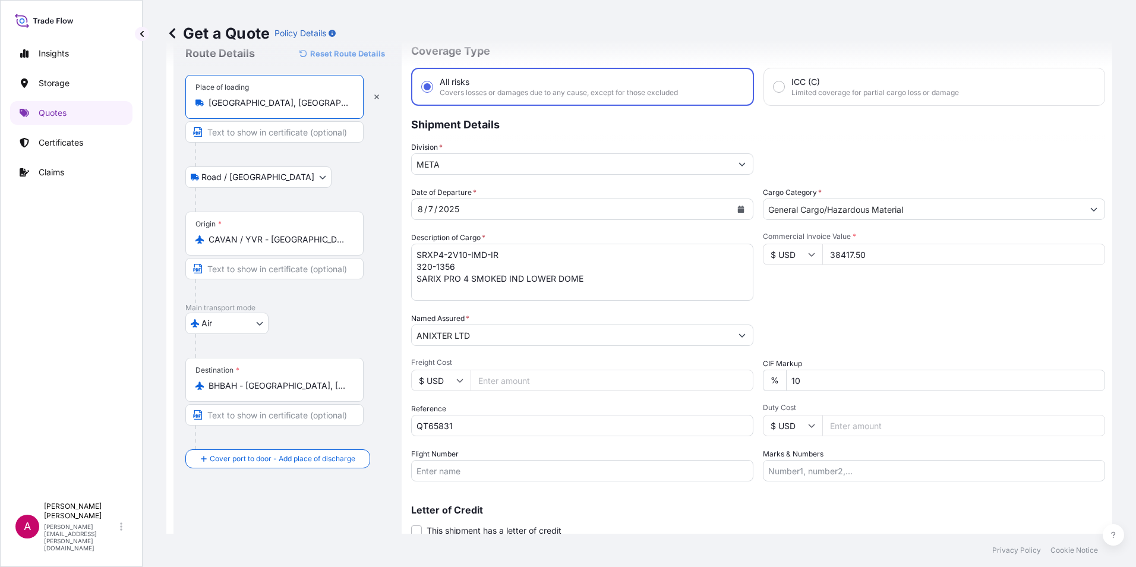
scroll to position [85, 0]
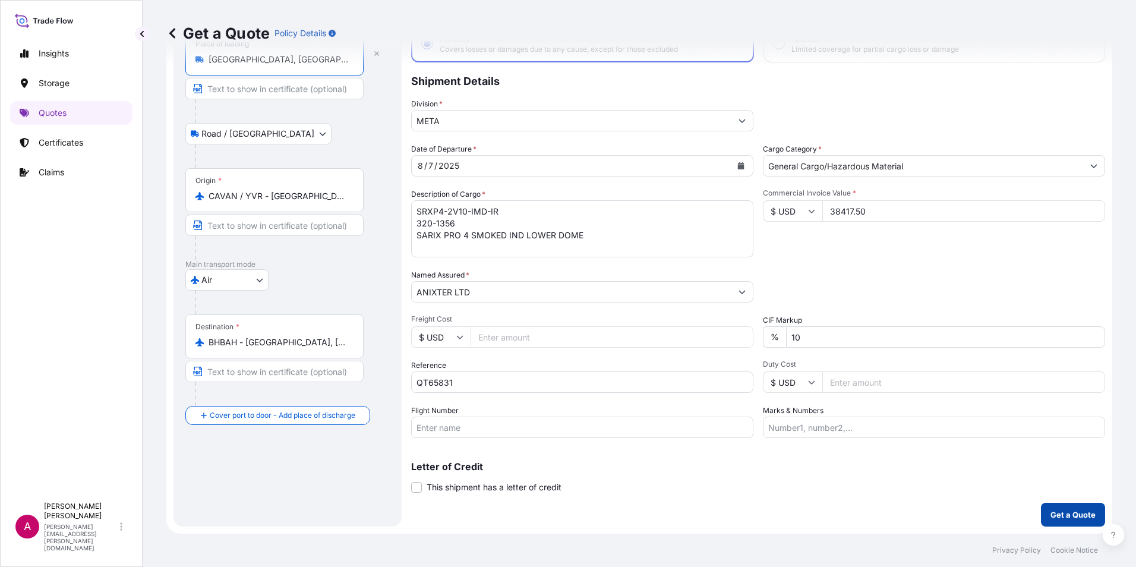
type input "[GEOGRAPHIC_DATA], [GEOGRAPHIC_DATA], [GEOGRAPHIC_DATA]"
click at [1050, 514] on p "Get a Quote" at bounding box center [1072, 514] width 45 height 12
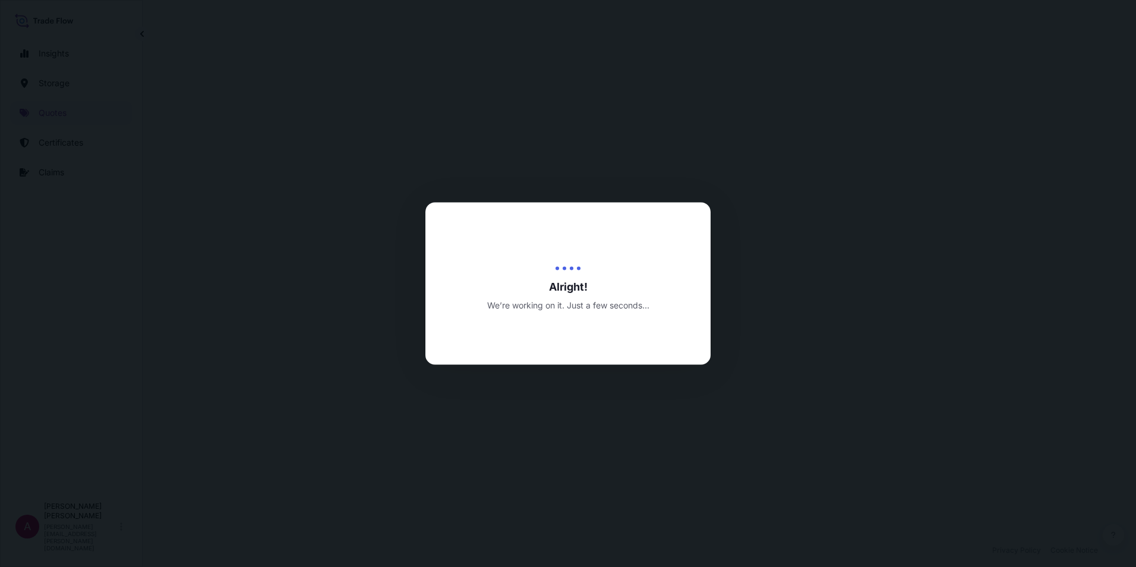
select select "Road / [GEOGRAPHIC_DATA]"
select select "Air"
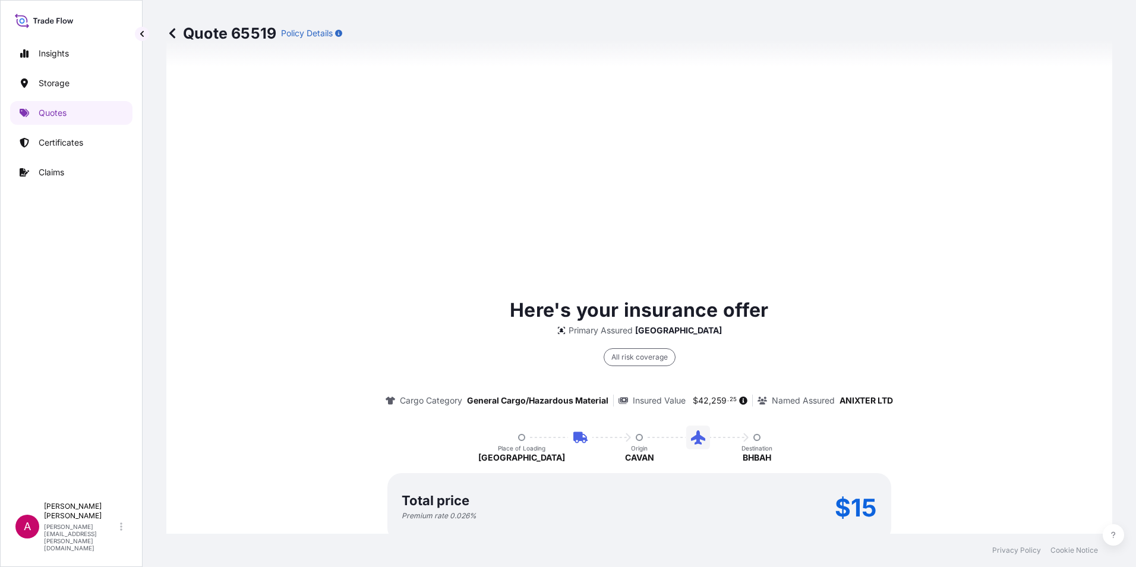
scroll to position [808, 0]
